Goal: Task Accomplishment & Management: Manage account settings

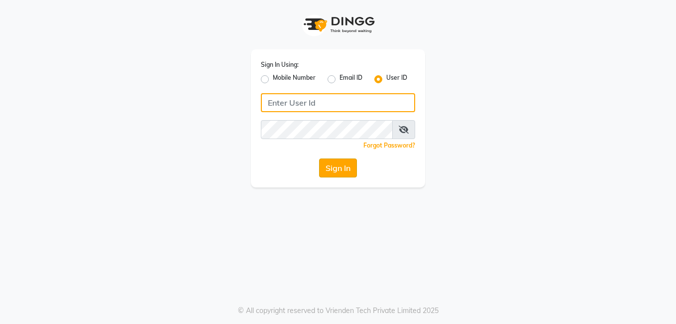
type input "dalas"
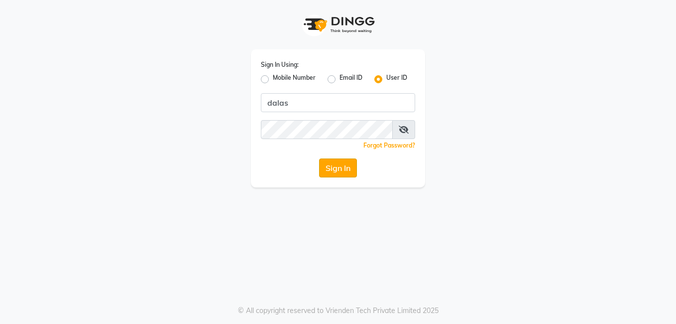
click at [339, 165] on button "Sign In" at bounding box center [338, 167] width 38 height 19
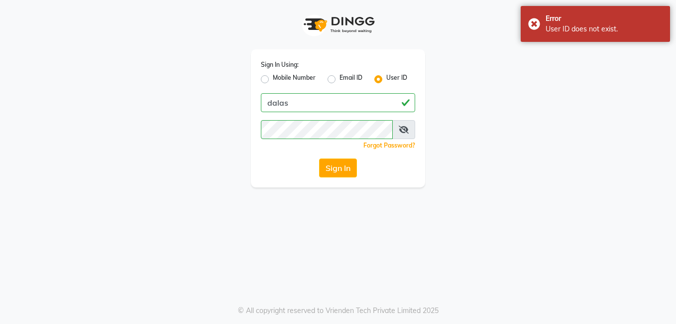
click at [406, 126] on icon at bounding box center [404, 129] width 10 height 8
click at [334, 170] on button "Sign In" at bounding box center [338, 167] width 38 height 19
click at [333, 169] on button "Sign In" at bounding box center [338, 167] width 38 height 19
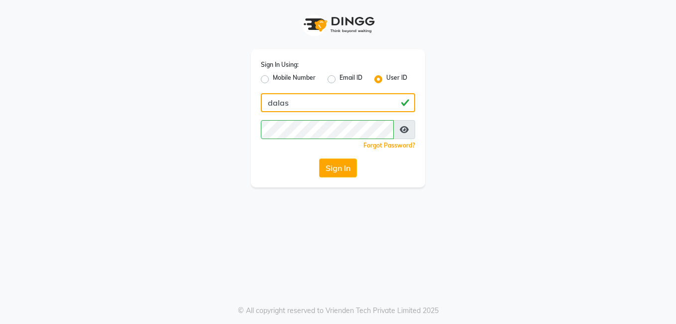
click at [311, 100] on input "dalas" at bounding box center [338, 102] width 154 height 19
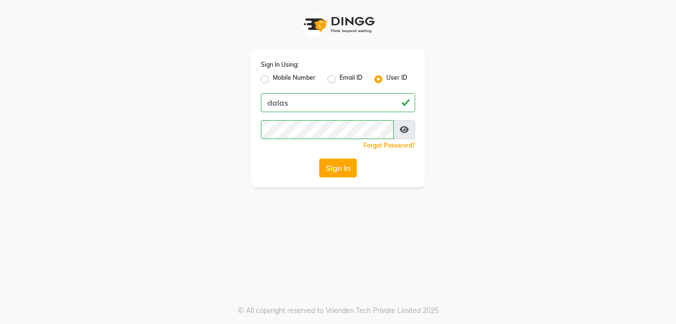
click at [336, 253] on div "Sign In Using: Mobile Number Email ID User ID dalas Remember me Forgot Password…" at bounding box center [338, 162] width 676 height 324
click at [352, 170] on button "Sign In" at bounding box center [338, 167] width 38 height 19
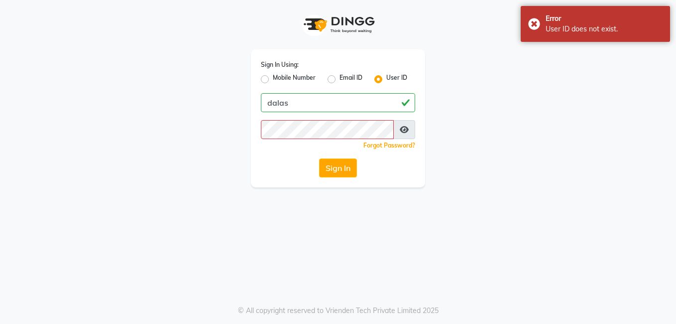
click at [340, 80] on label "Email ID" at bounding box center [351, 79] width 23 height 12
click at [340, 80] on input "Email ID" at bounding box center [343, 76] width 6 height 6
radio input "true"
radio input "false"
click at [264, 83] on div "Mobile Number" at bounding box center [288, 79] width 55 height 12
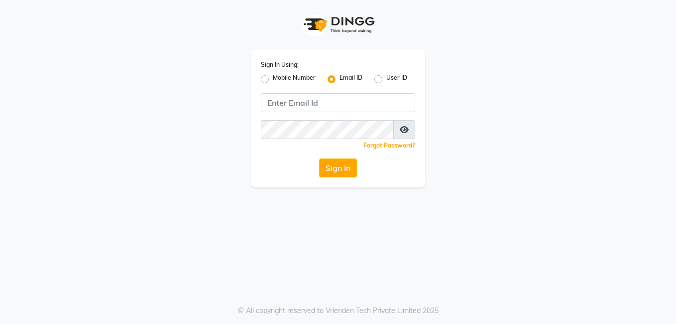
click at [273, 83] on label "Mobile Number" at bounding box center [294, 79] width 43 height 12
click at [273, 80] on input "Mobile Number" at bounding box center [276, 76] width 6 height 6
radio input "true"
click at [340, 78] on label "Email ID" at bounding box center [351, 79] width 23 height 12
click at [340, 78] on input "Email ID" at bounding box center [343, 76] width 6 height 6
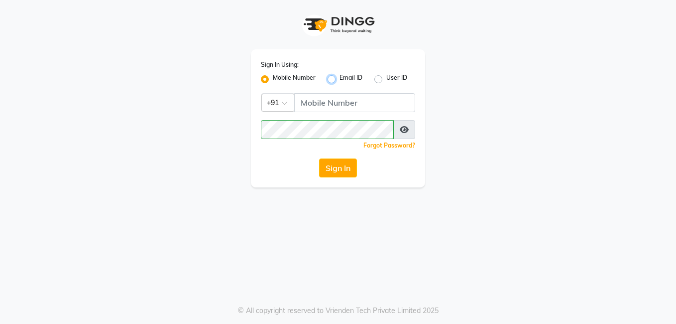
radio input "true"
radio input "false"
click at [386, 77] on label "User ID" at bounding box center [396, 79] width 21 height 12
click at [386, 77] on input "User ID" at bounding box center [389, 76] width 6 height 6
radio input "true"
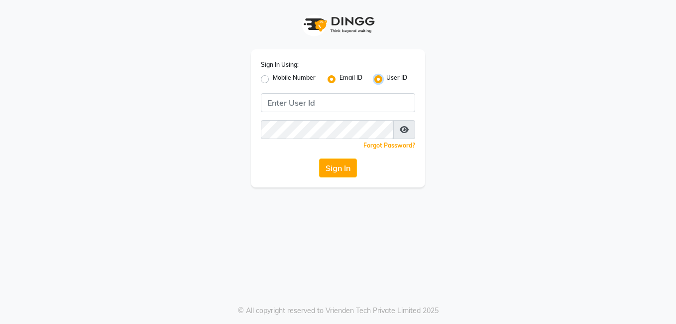
radio input "false"
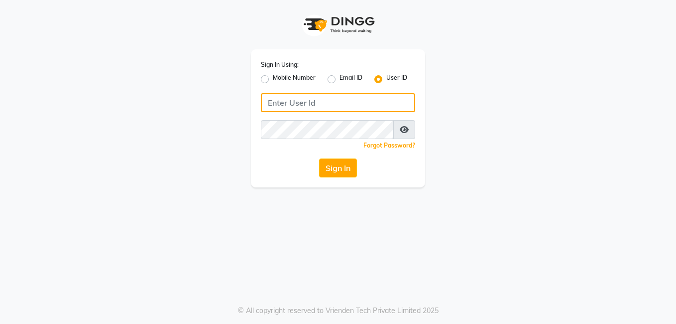
click at [324, 103] on input "Username" at bounding box center [338, 102] width 154 height 19
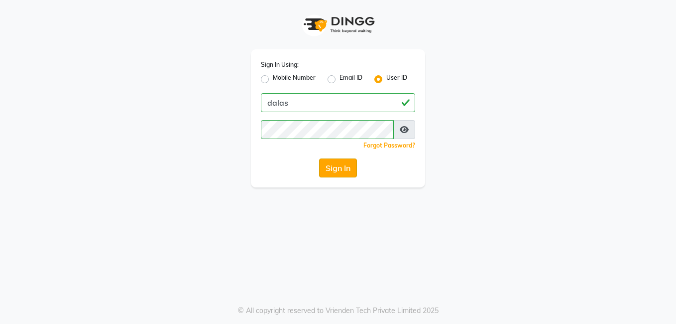
type input "dalas"
click at [333, 167] on button "Sign In" at bounding box center [338, 167] width 38 height 19
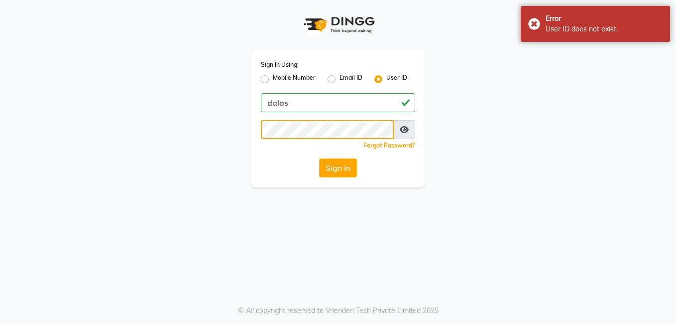
click at [319, 158] on button "Sign In" at bounding box center [338, 167] width 38 height 19
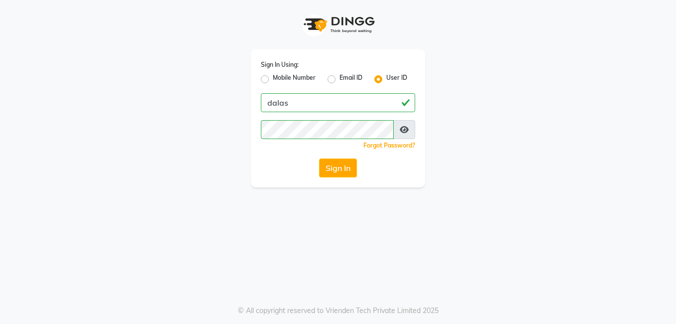
click at [453, 206] on div "Sign In Using: Mobile Number Email ID User ID dalas Remember me Forgot Password…" at bounding box center [338, 162] width 676 height 324
click at [339, 164] on button "Sign In" at bounding box center [338, 167] width 38 height 19
click at [358, 177] on div "Sign In" at bounding box center [338, 167] width 154 height 19
click at [349, 164] on button "Sign In" at bounding box center [338, 167] width 38 height 19
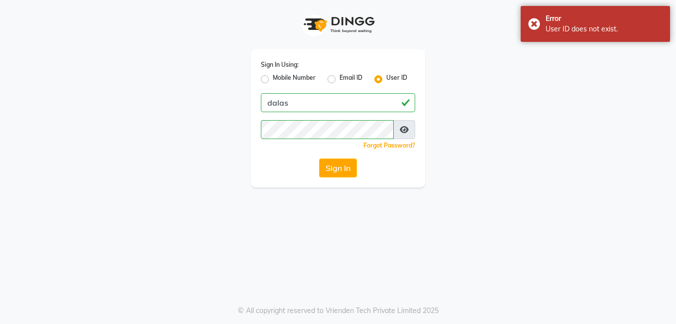
click at [358, 166] on div "Sign In" at bounding box center [338, 167] width 154 height 19
click at [344, 162] on button "Sign In" at bounding box center [338, 167] width 38 height 19
